Goal: Transaction & Acquisition: Purchase product/service

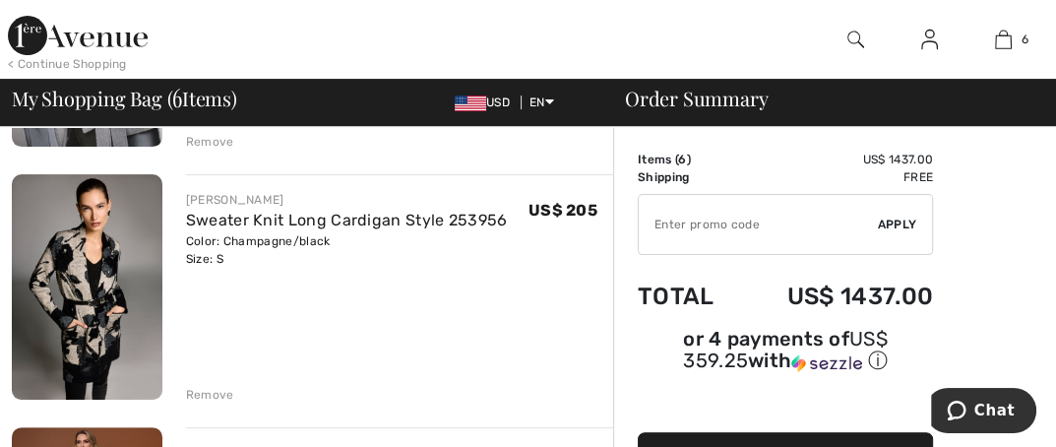
scroll to position [394, 0]
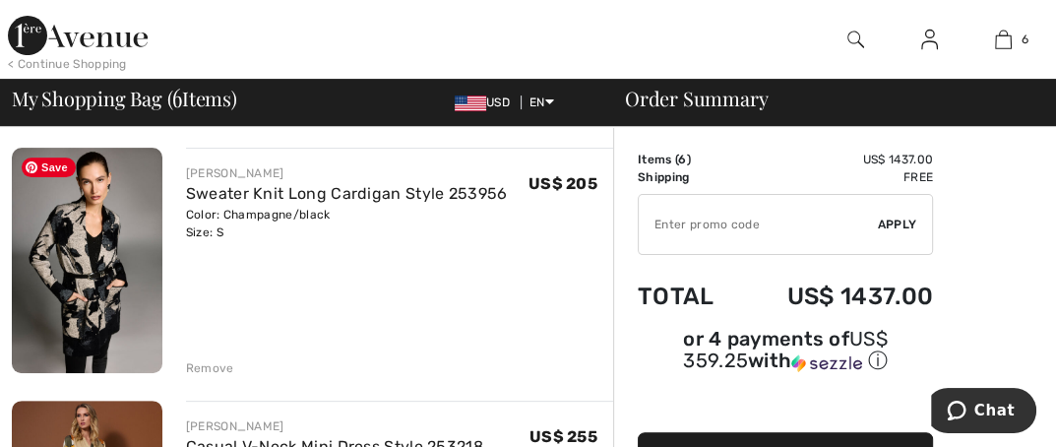
click at [98, 260] on img at bounding box center [87, 260] width 151 height 225
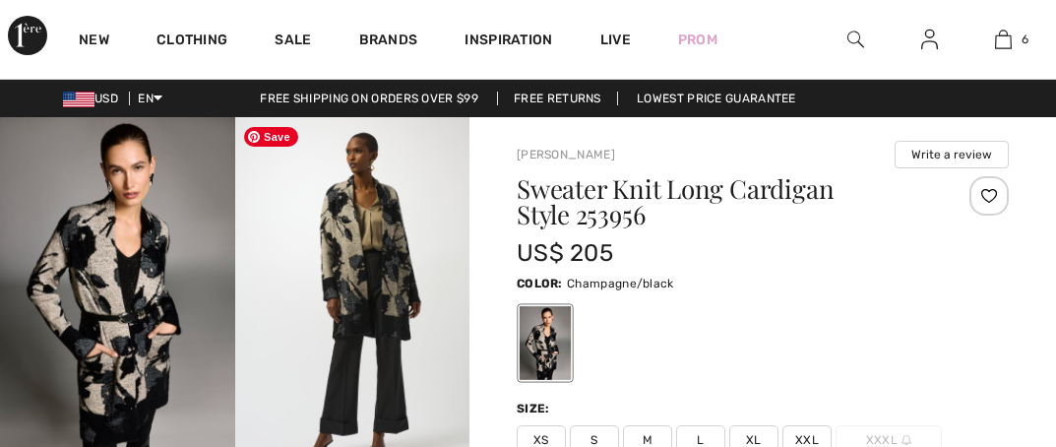
click at [366, 264] on img at bounding box center [352, 293] width 235 height 352
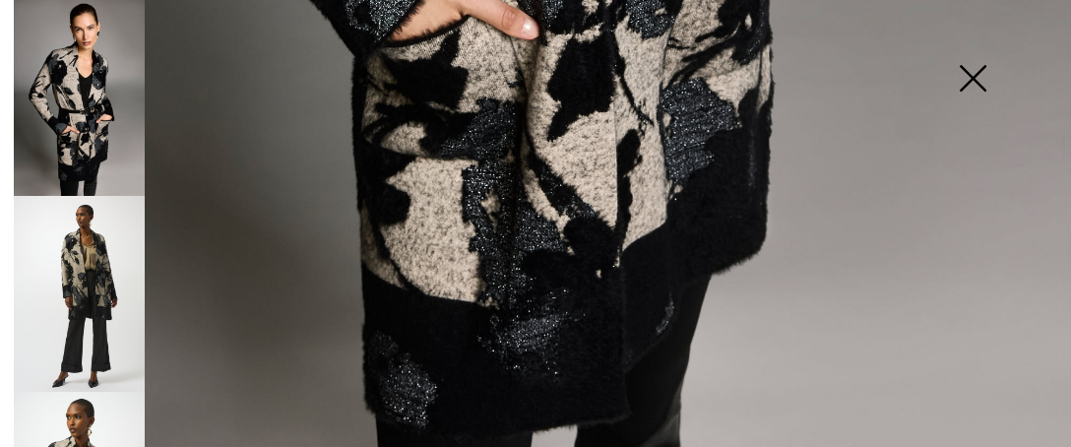
scroll to position [1135, 0]
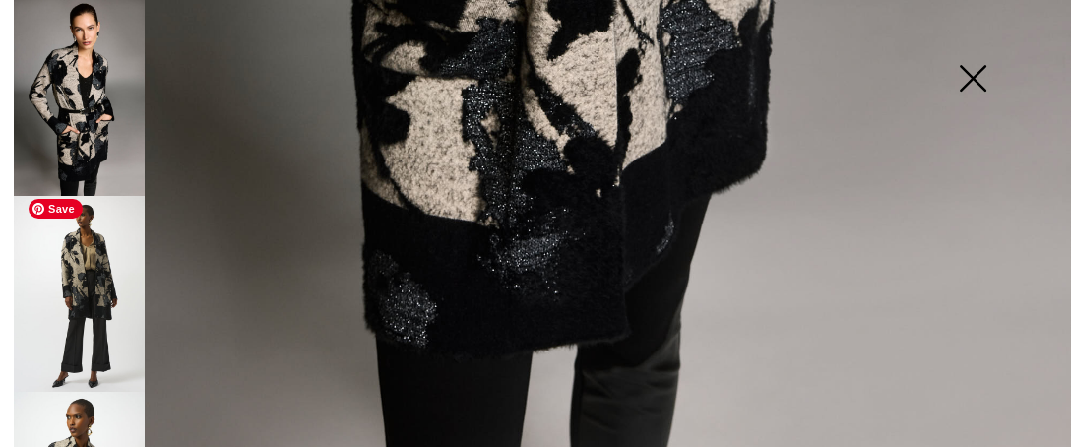
click at [104, 288] on img at bounding box center [79, 294] width 131 height 196
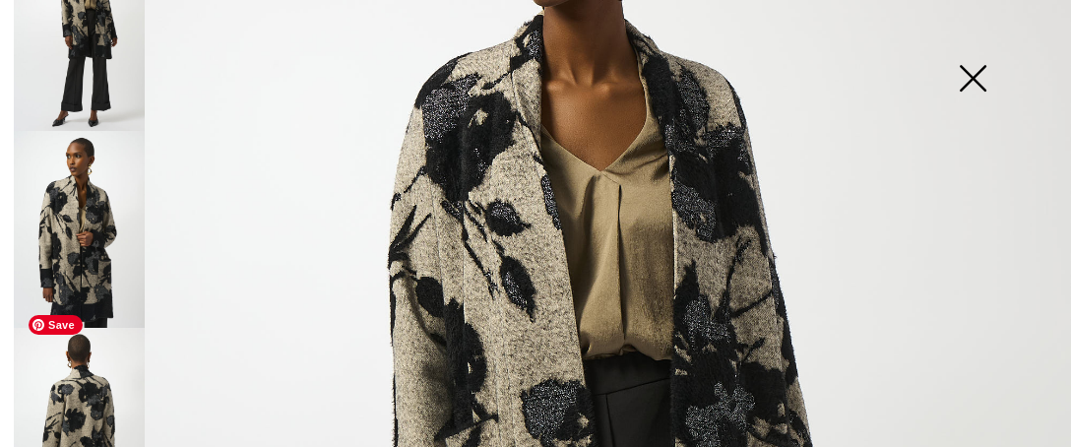
scroll to position [295, 0]
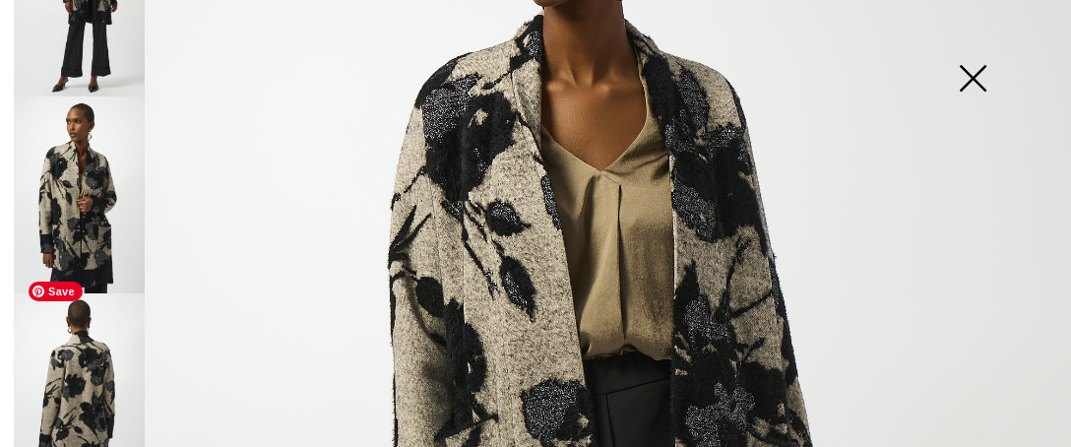
click at [74, 363] on img at bounding box center [79, 391] width 131 height 196
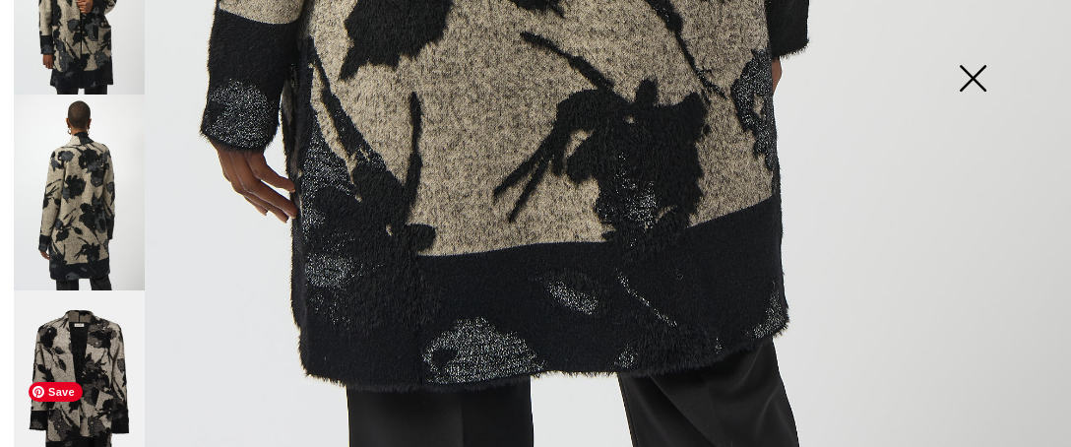
scroll to position [497, 0]
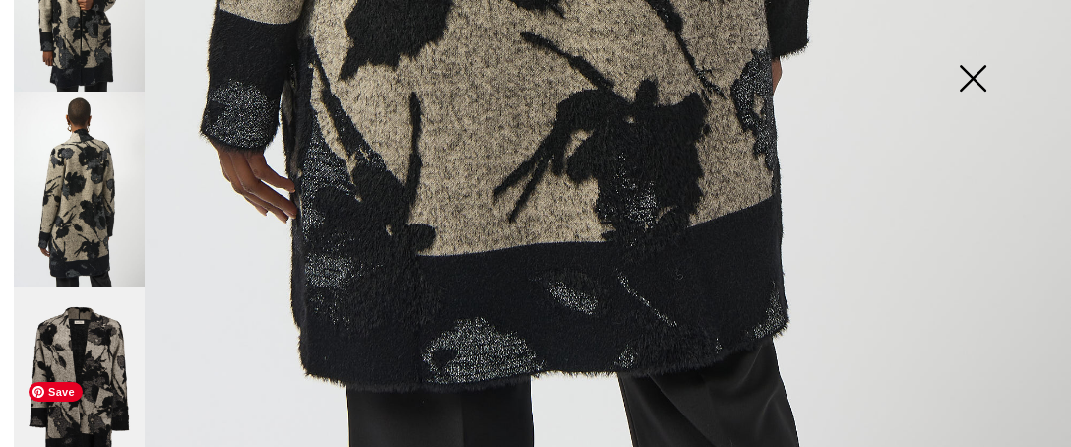
click at [88, 329] on img at bounding box center [79, 385] width 131 height 197
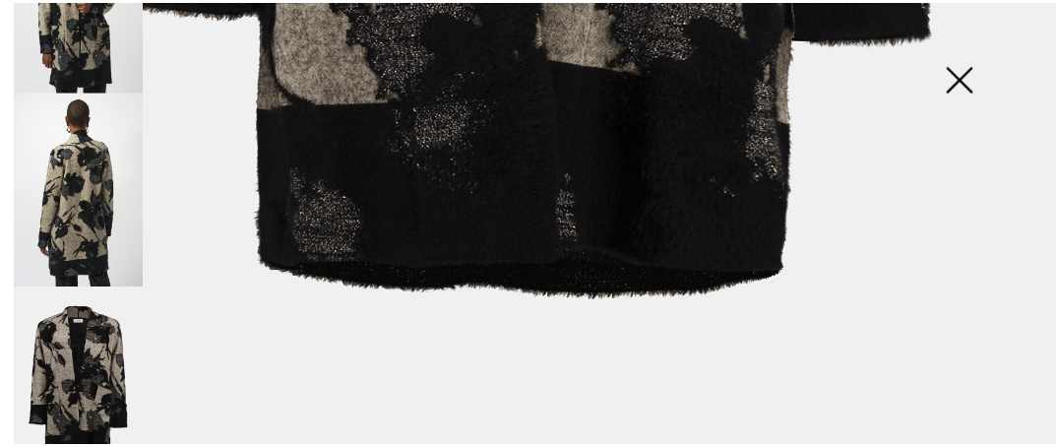
scroll to position [1137, 0]
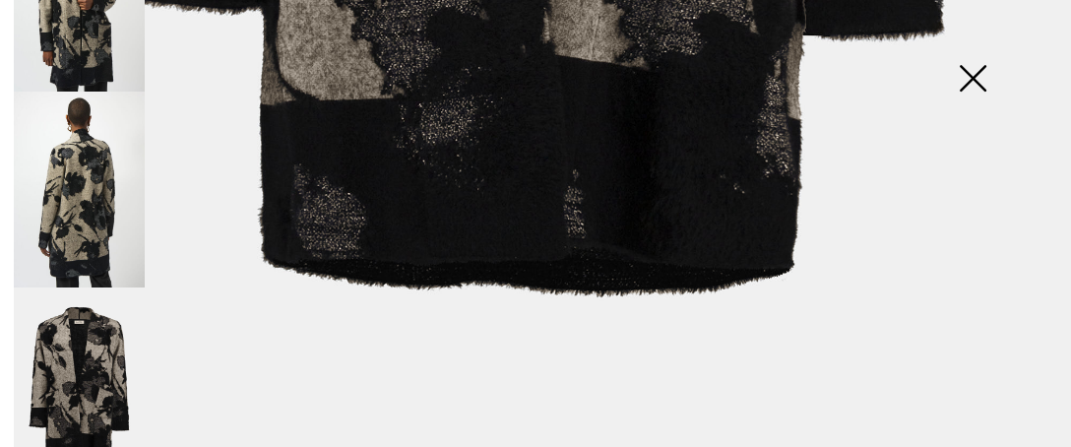
click at [976, 74] on img at bounding box center [972, 80] width 98 height 101
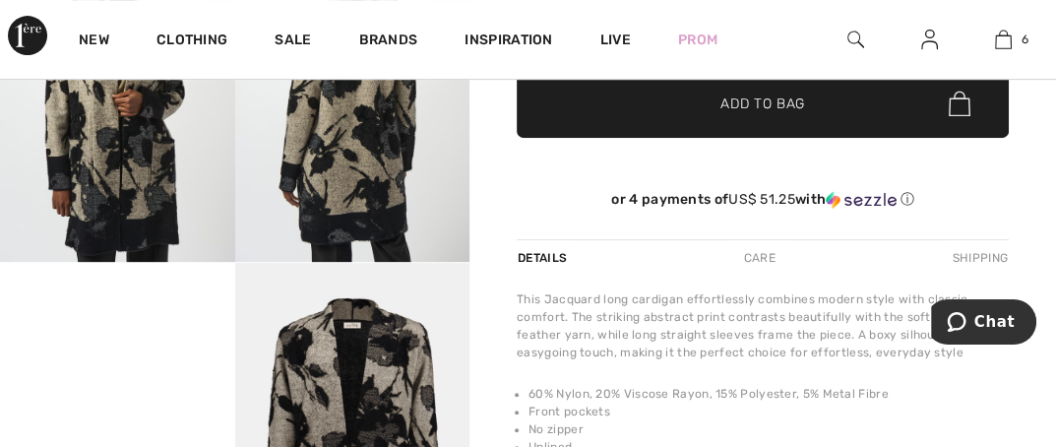
scroll to position [591, 0]
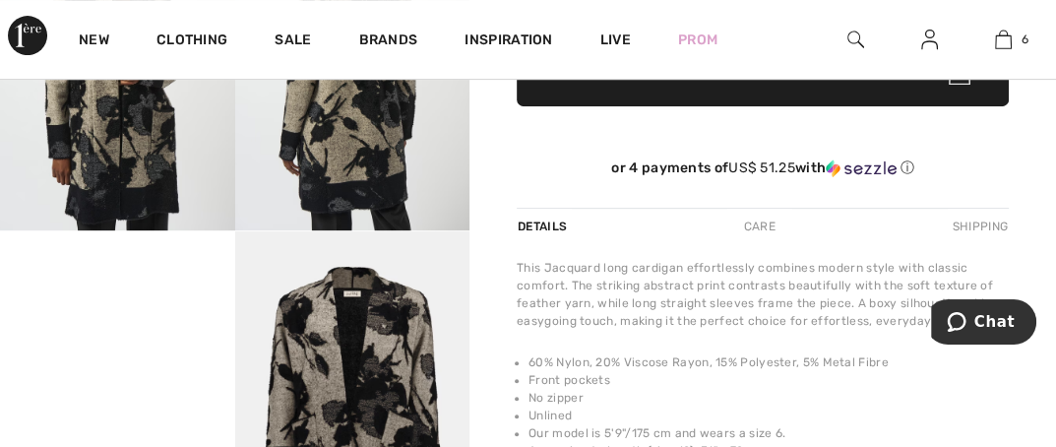
click at [761, 227] on div "Care" at bounding box center [759, 226] width 65 height 35
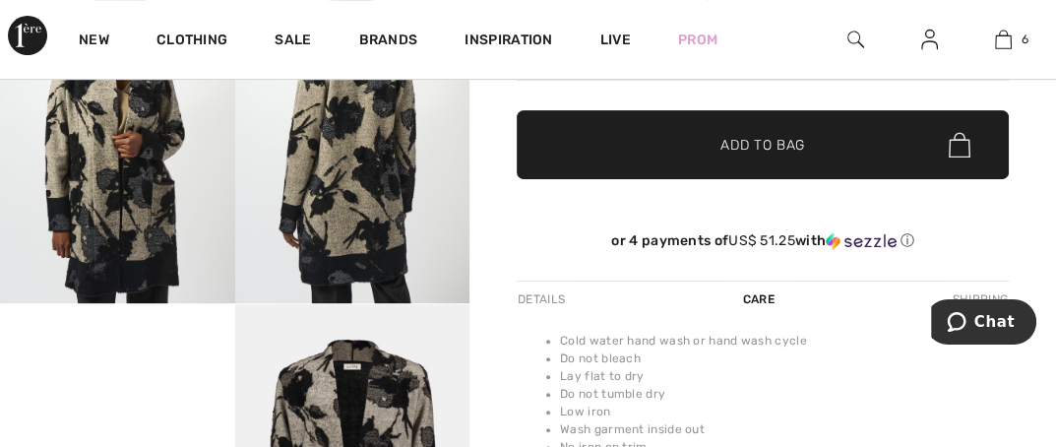
scroll to position [492, 0]
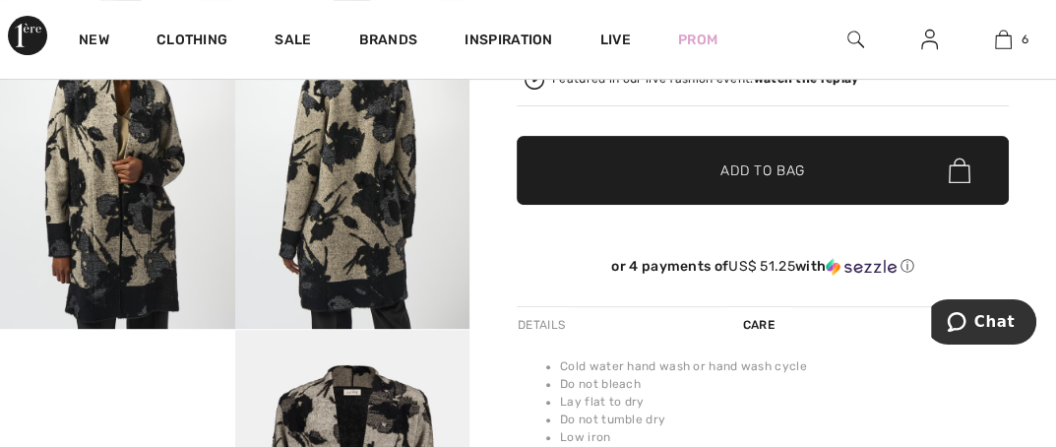
click at [545, 326] on div "Details" at bounding box center [543, 324] width 53 height 35
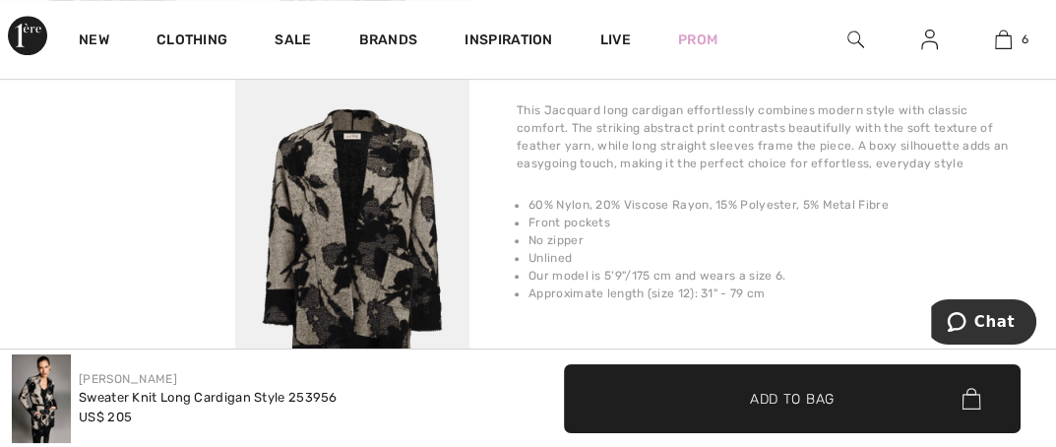
scroll to position [787, 0]
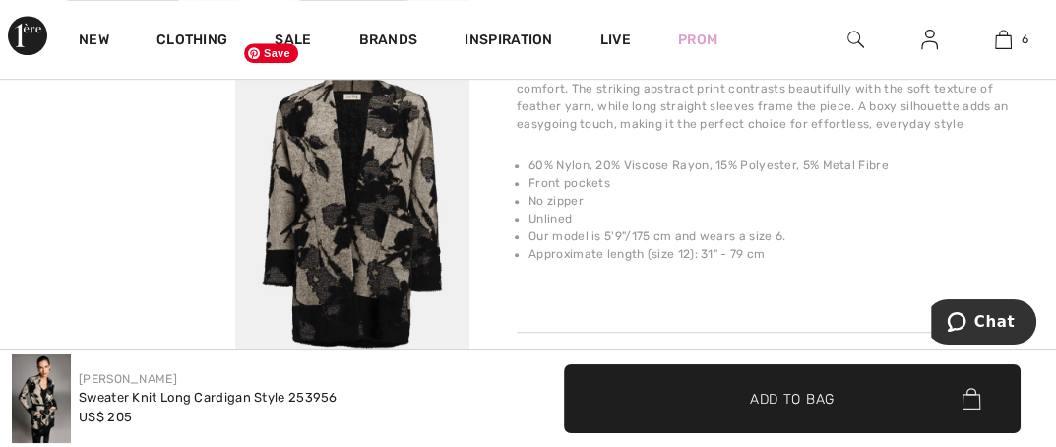
click at [374, 239] on img at bounding box center [352, 210] width 235 height 352
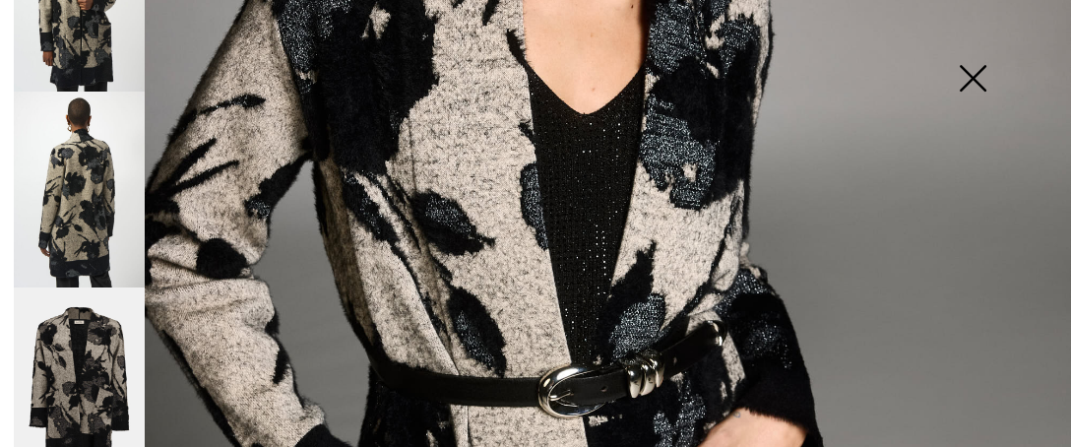
scroll to position [327, 0]
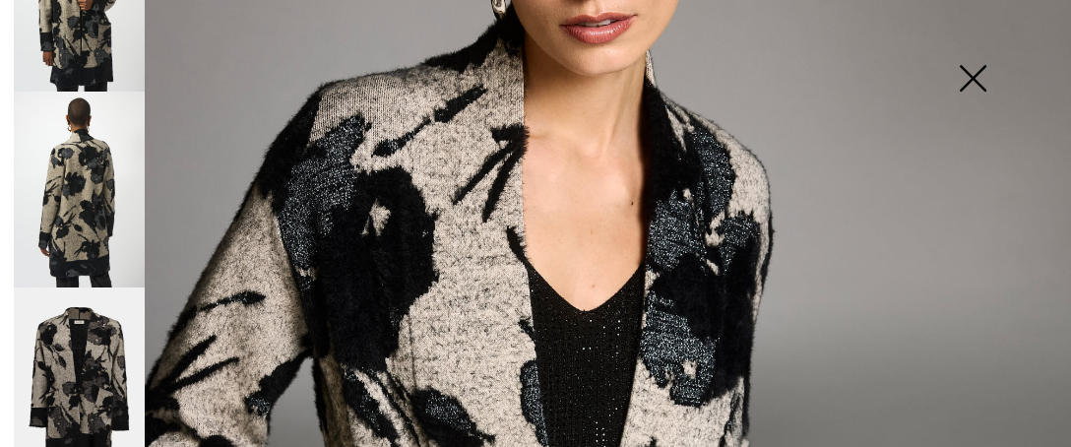
click at [965, 82] on img at bounding box center [972, 80] width 98 height 101
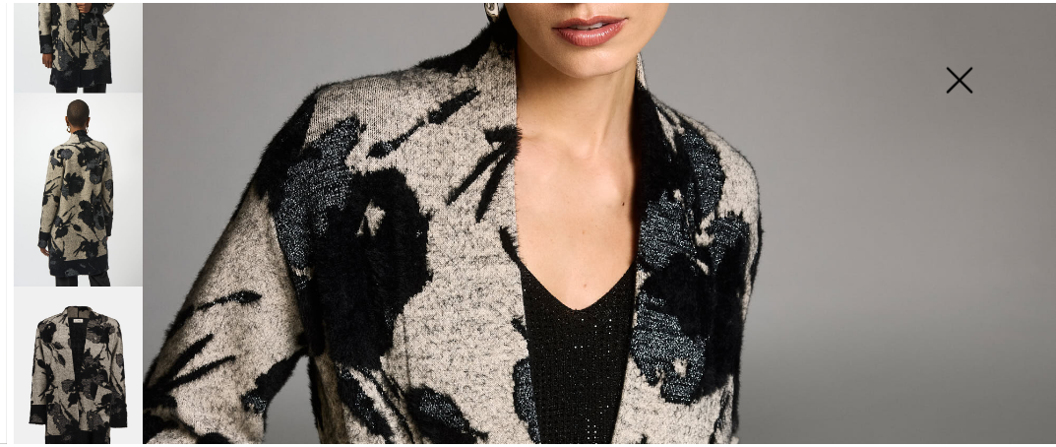
scroll to position [787, 0]
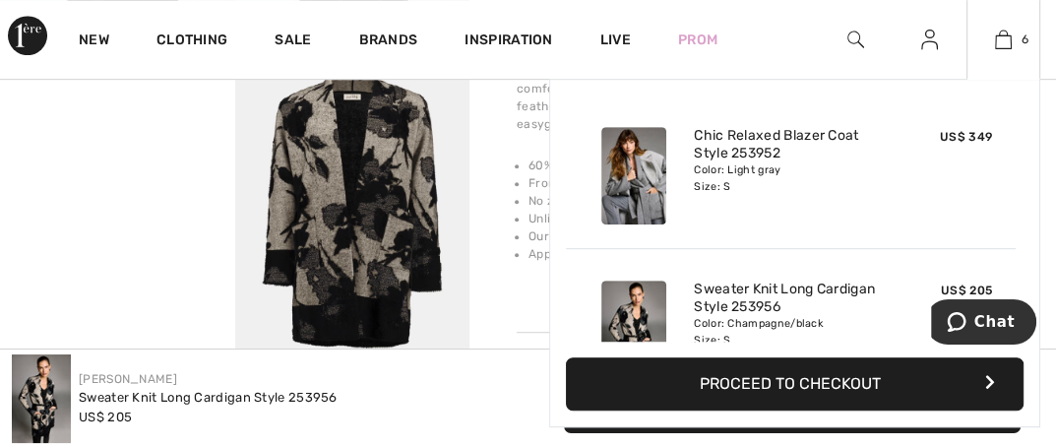
click at [641, 186] on img at bounding box center [633, 175] width 65 height 97
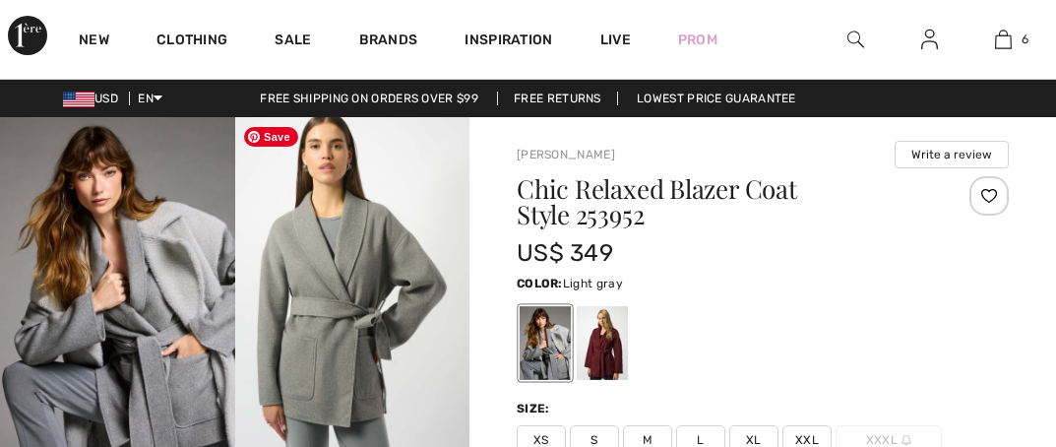
click at [319, 212] on img at bounding box center [352, 293] width 235 height 352
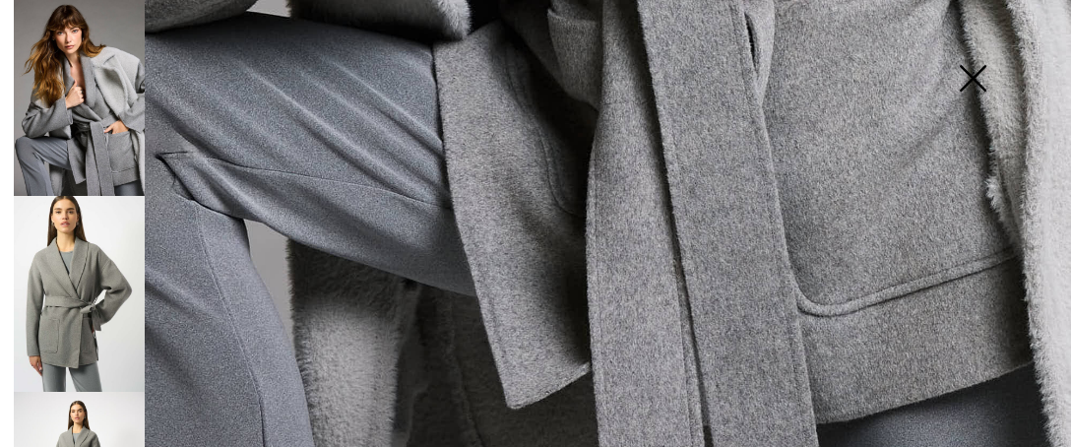
scroll to position [1135, 0]
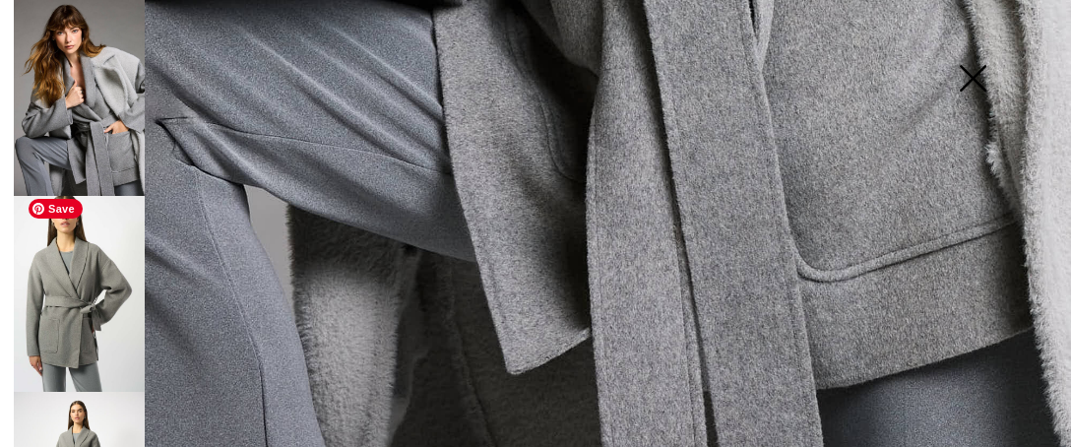
click at [67, 321] on img at bounding box center [79, 294] width 131 height 196
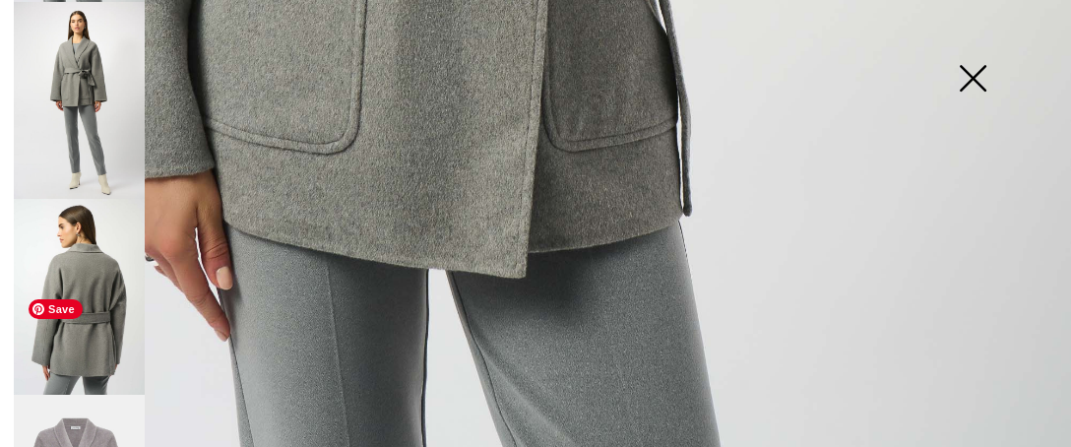
scroll to position [394, 0]
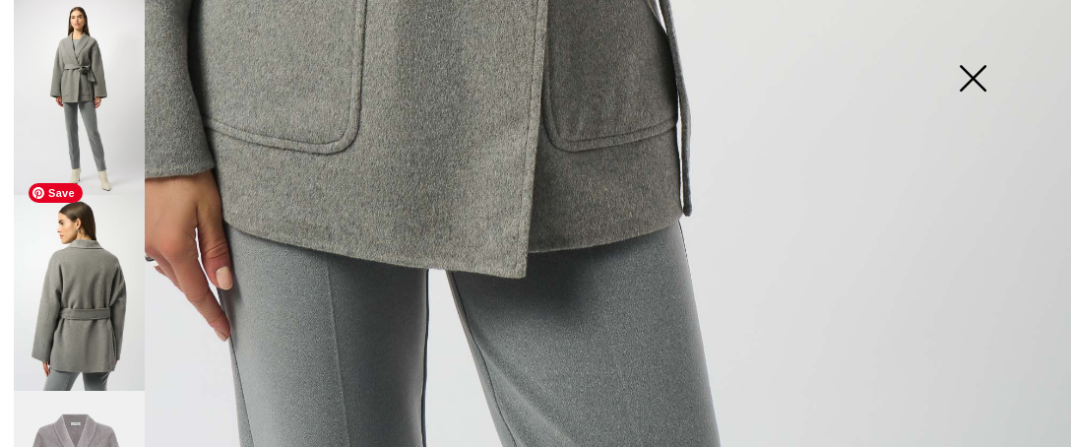
click at [100, 291] on img at bounding box center [79, 293] width 131 height 196
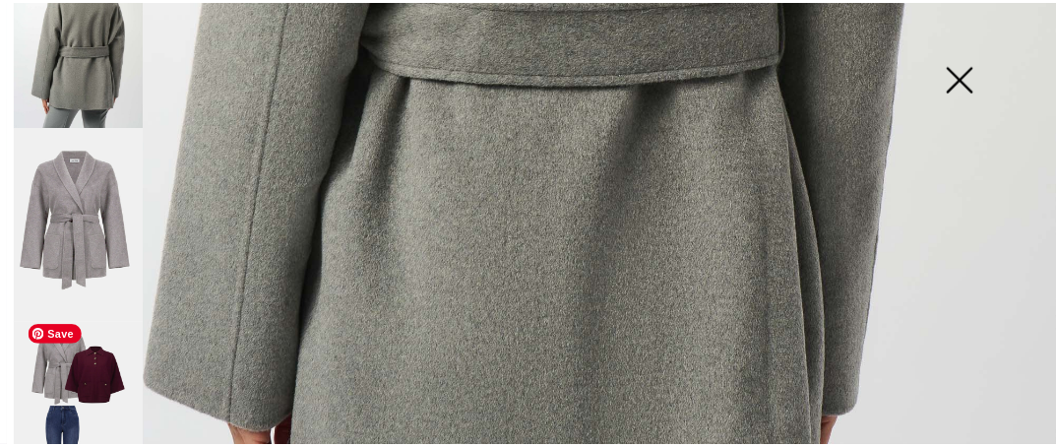
scroll to position [686, 0]
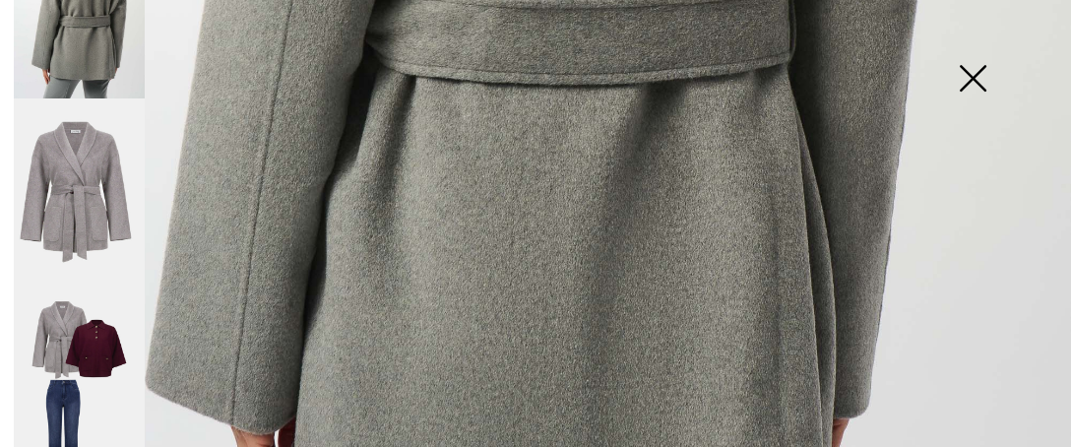
click at [988, 78] on img at bounding box center [972, 80] width 98 height 101
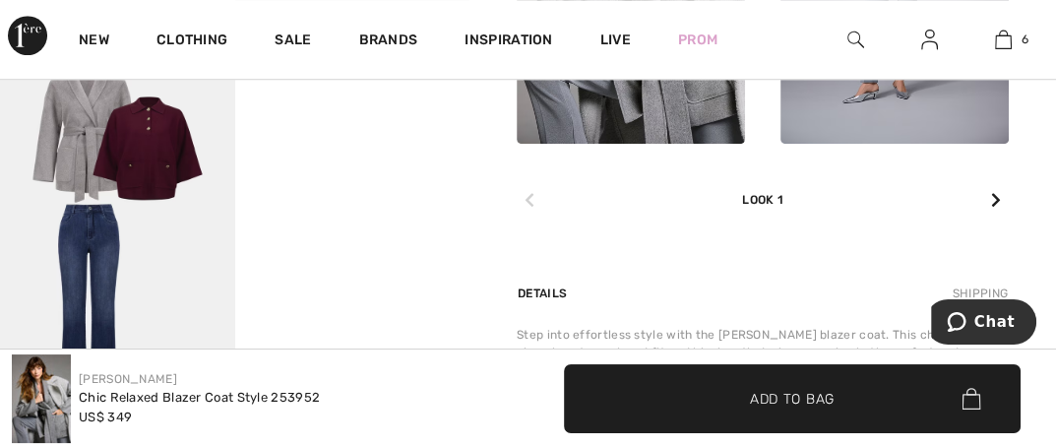
scroll to position [1083, 0]
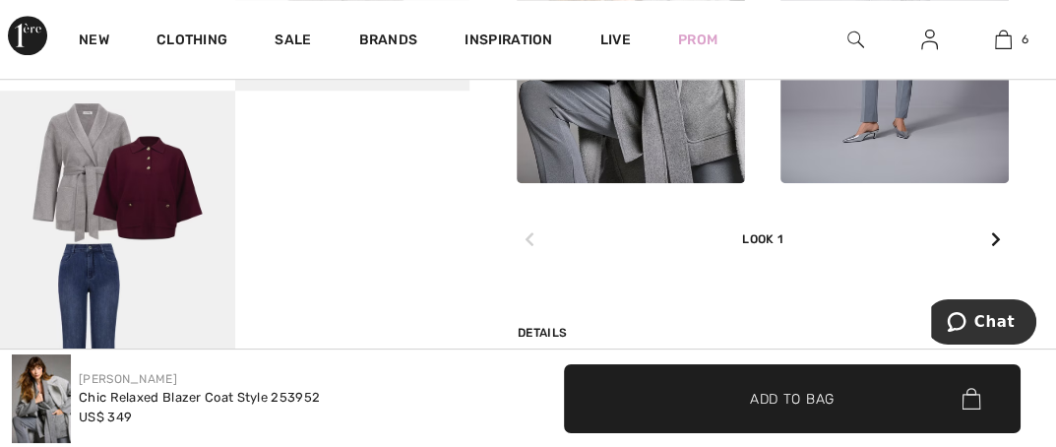
click at [991, 234] on icon at bounding box center [996, 239] width 10 height 16
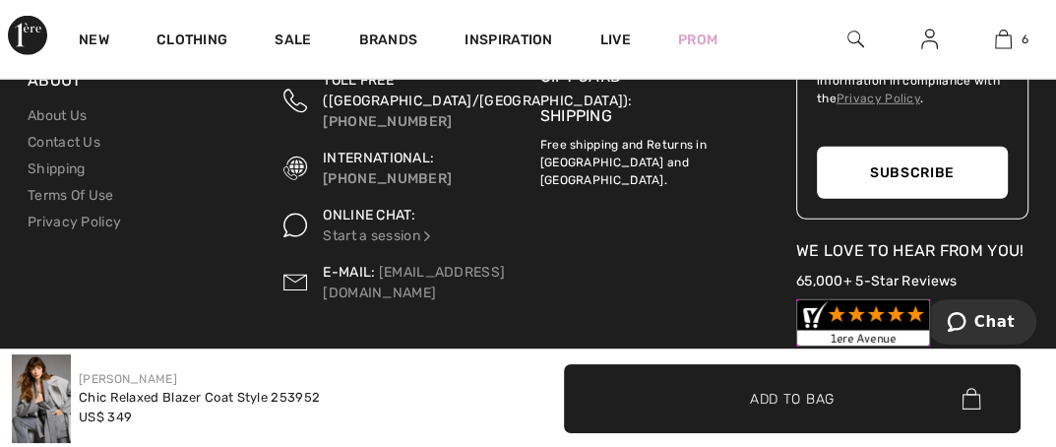
scroll to position [4180, 0]
